Goal: Check status: Check status

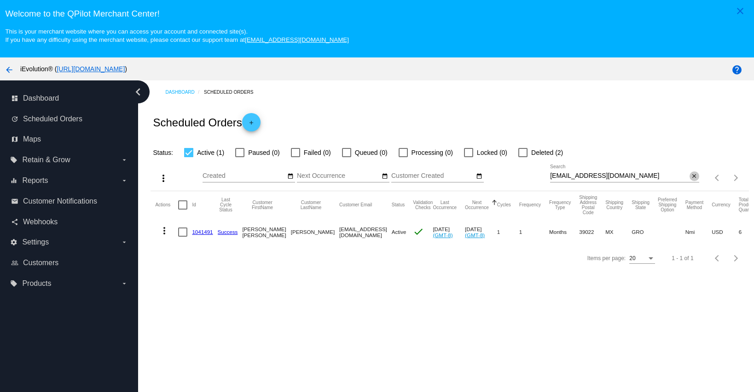
click at [691, 175] on mat-icon "close" at bounding box center [694, 176] width 6 height 7
click at [684, 179] on app-dashboard-scheduled-orders "Scheduled Orders add Status: Active (1) Paused (0) Failed (0) Queued (0) Proces…" at bounding box center [449, 187] width 598 height 167
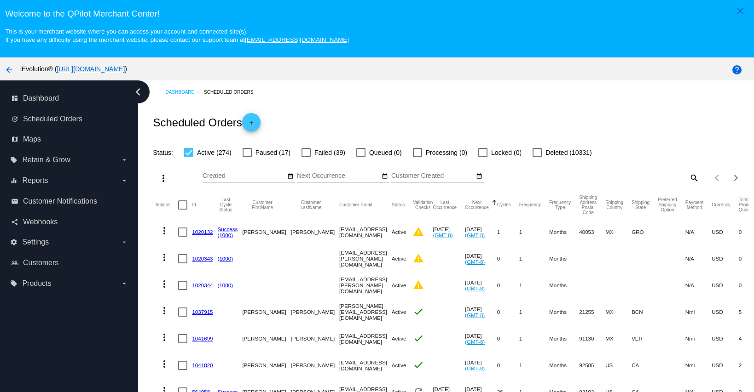
click at [688, 178] on mat-icon "search" at bounding box center [693, 178] width 11 height 14
click at [659, 176] on input "Search" at bounding box center [624, 176] width 149 height 7
paste input "Vilma474074"
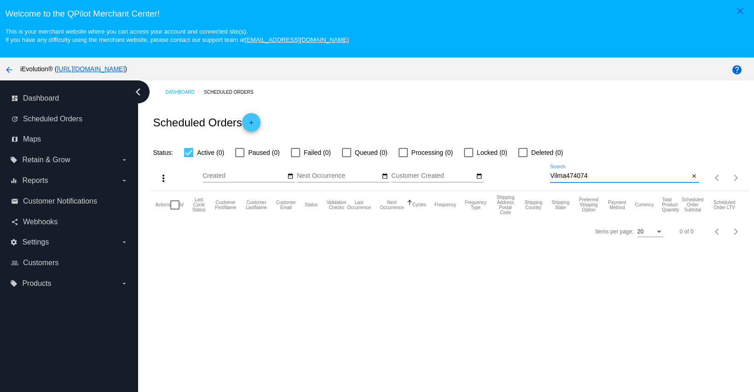
type input "Vilma474074"
drag, startPoint x: 593, startPoint y: 179, endPoint x: 526, endPoint y: 173, distance: 66.9
click at [526, 173] on div "more_vert Oct Jan Feb Mar Apr 1" at bounding box center [449, 174] width 598 height 33
click at [607, 179] on input "Vilma474074" at bounding box center [619, 176] width 139 height 7
drag, startPoint x: 603, startPoint y: 177, endPoint x: 530, endPoint y: 174, distance: 72.3
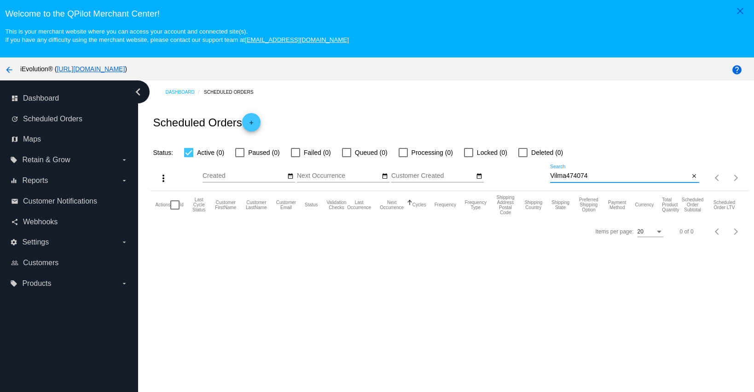
click at [530, 174] on div "more_vert Oct Jan Feb Mar Apr 1" at bounding box center [449, 174] width 598 height 33
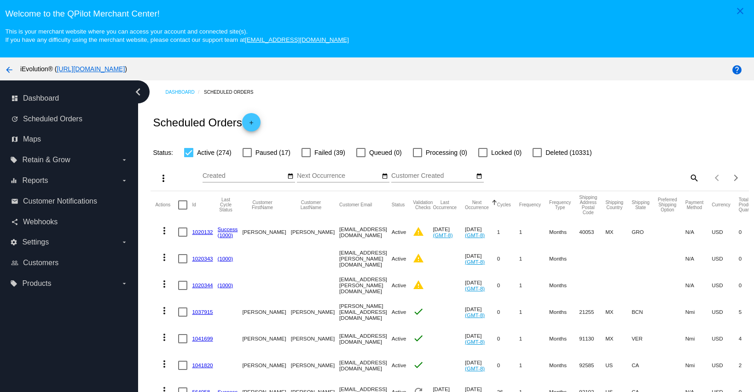
click at [688, 179] on mat-icon "search" at bounding box center [693, 178] width 11 height 14
click at [671, 180] on div "Search" at bounding box center [624, 174] width 149 height 18
paste input "gisellmx@hotmail.com tarjet digital"
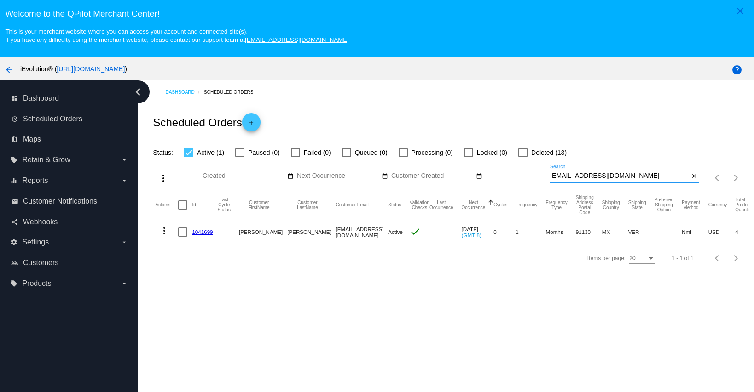
type input "[EMAIL_ADDRESS][DOMAIN_NAME]"
click at [166, 232] on mat-icon "more_vert" at bounding box center [164, 230] width 11 height 11
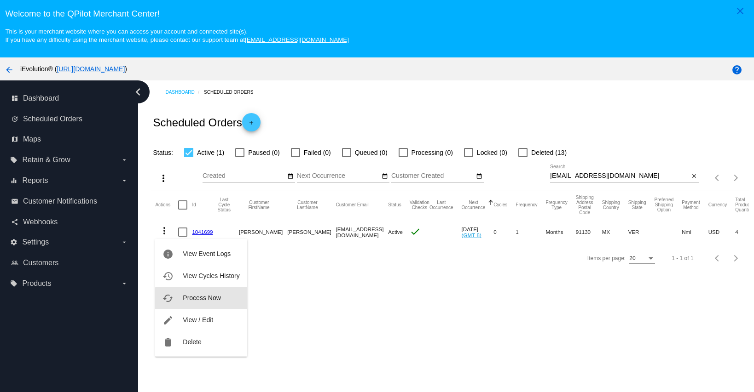
click at [206, 300] on span "Process Now" at bounding box center [202, 297] width 38 height 7
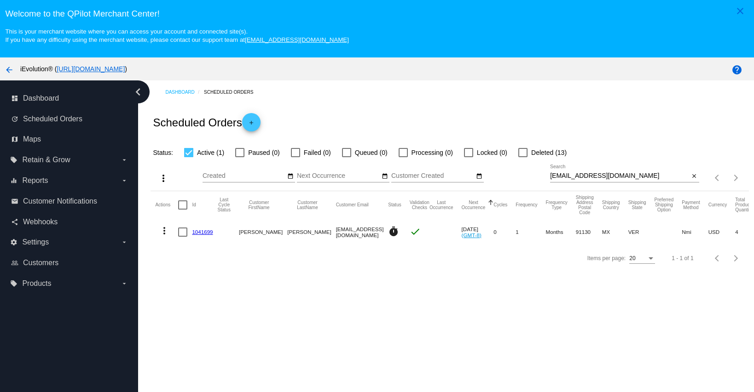
click at [205, 234] on link "1041699" at bounding box center [202, 232] width 21 height 6
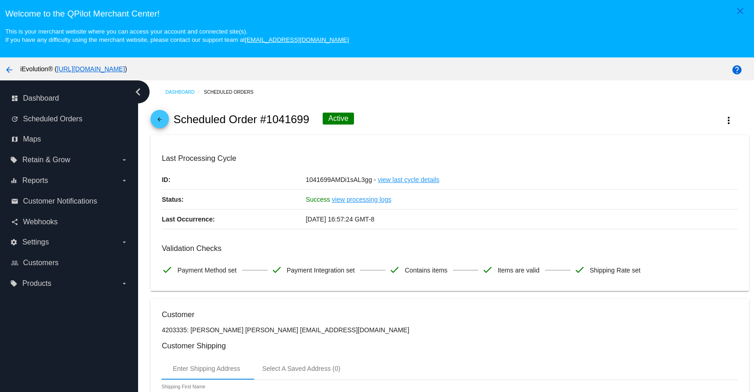
click at [162, 123] on mat-icon "arrow_back" at bounding box center [159, 121] width 11 height 11
